Goal: Submit feedback/report problem

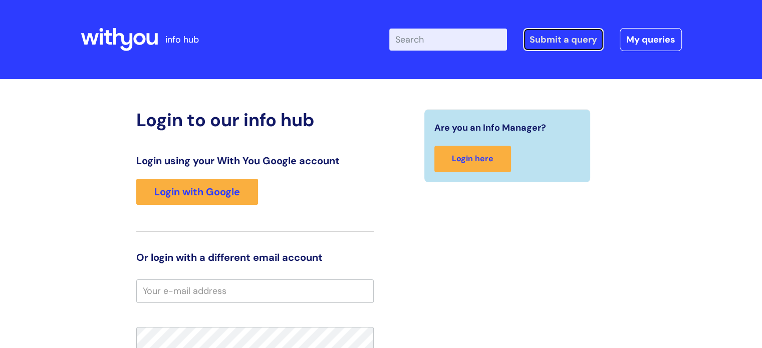
click at [586, 36] on link "Submit a query" at bounding box center [563, 39] width 81 height 23
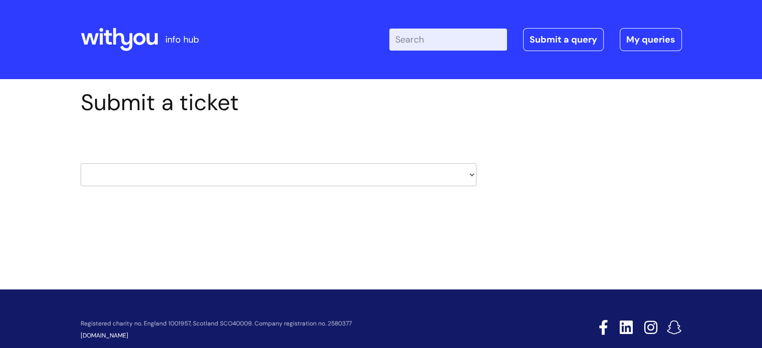
click at [98, 174] on select "HR / People IT and Support Clinical Drug Alerts Finance Accounts Data Support T…" at bounding box center [279, 174] width 396 height 23
click at [171, 167] on select "HR / People IT and Support Clinical Drug Alerts Finance Accounts Data Support T…" at bounding box center [279, 174] width 396 height 23
click at [312, 179] on select "HR / People IT and Support Clinical Drug Alerts Finance Accounts Data Support T…" at bounding box center [279, 174] width 396 height 23
select select "systems"
click at [81, 163] on select "HR / People IT and Support Clinical Drug Alerts Finance Accounts Data Support T…" at bounding box center [279, 174] width 396 height 23
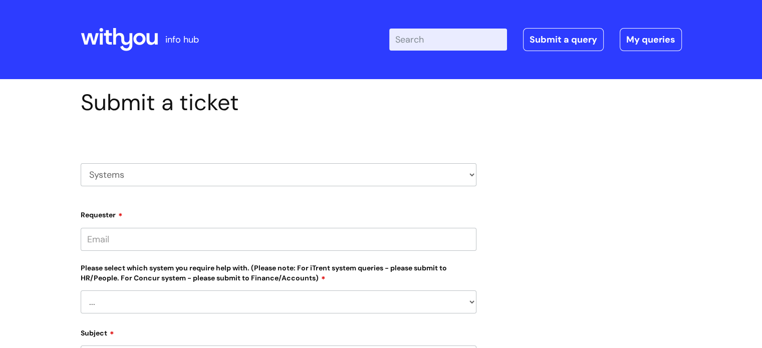
click at [214, 247] on input "Requester" at bounding box center [279, 239] width 396 height 23
click at [202, 291] on select "... Ulysses Helpdesk Monday.com Nebula fault ILLY CarePath fault Halo fault E-c…" at bounding box center [279, 302] width 396 height 23
select select "Something else"
click at [81, 291] on select "... Ulysses Helpdesk Monday.com Nebula fault ILLY CarePath fault Halo fault E-c…" at bounding box center [279, 302] width 396 height 23
